Goal: Information Seeking & Learning: Learn about a topic

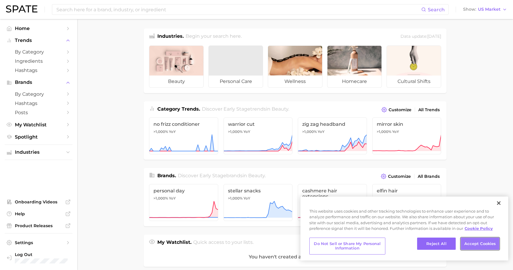
click at [474, 243] on button "Accept Cookies" at bounding box center [480, 243] width 39 height 12
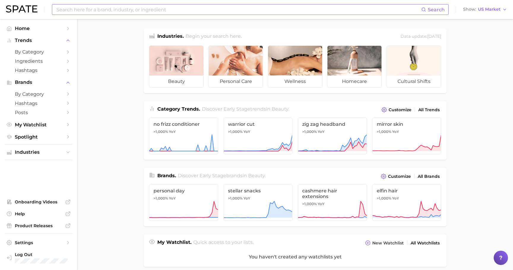
click at [110, 7] on input at bounding box center [239, 9] width 366 height 10
type input "p"
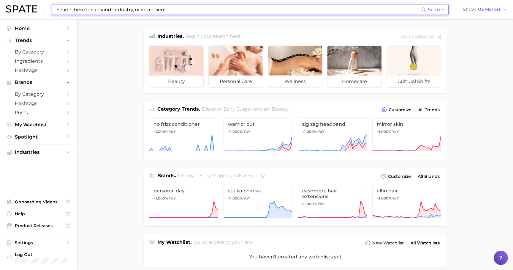
type input "m"
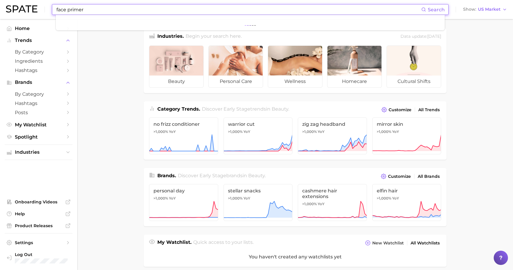
type input "face primer"
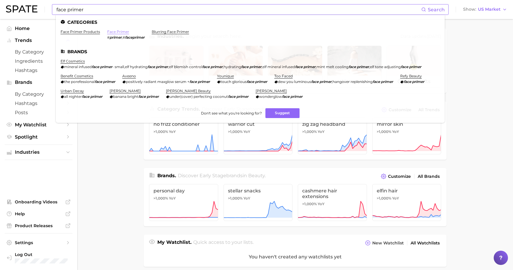
click at [112, 32] on link "face primer" at bounding box center [118, 31] width 22 height 4
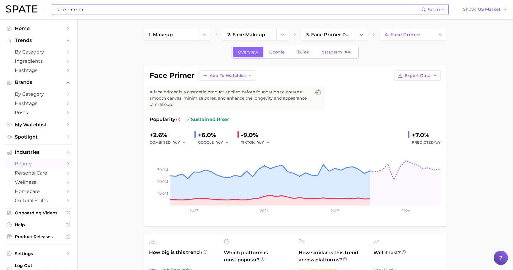
click at [130, 8] on input "face primer" at bounding box center [239, 9] width 366 height 10
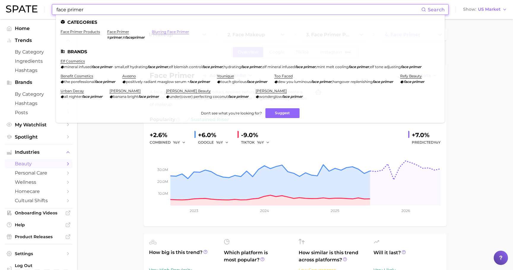
click at [178, 33] on link "blurring face primer" at bounding box center [170, 31] width 37 height 4
